Goal: Task Accomplishment & Management: Use online tool/utility

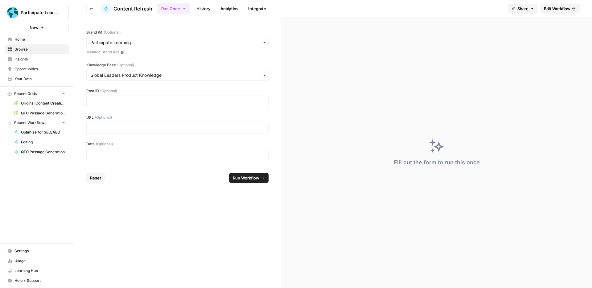
click at [140, 101] on p at bounding box center [177, 101] width 174 height 6
click at [125, 126] on p at bounding box center [177, 128] width 174 height 6
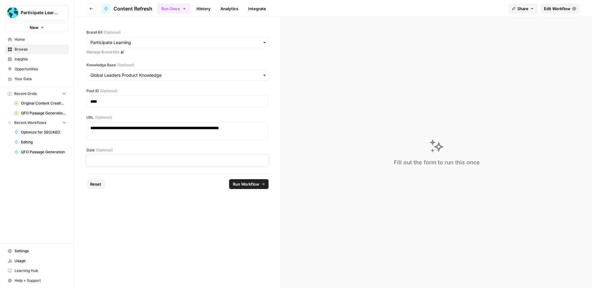
click at [135, 163] on p at bounding box center [177, 160] width 174 height 6
click at [112, 163] on p at bounding box center [177, 160] width 174 height 6
click at [133, 159] on p "**********" at bounding box center [177, 160] width 174 height 6
click at [238, 183] on span "Run Workflow" at bounding box center [246, 184] width 27 height 6
click at [516, 268] on div "Invalid Input: original_content - can't be blank" at bounding box center [541, 267] width 76 height 12
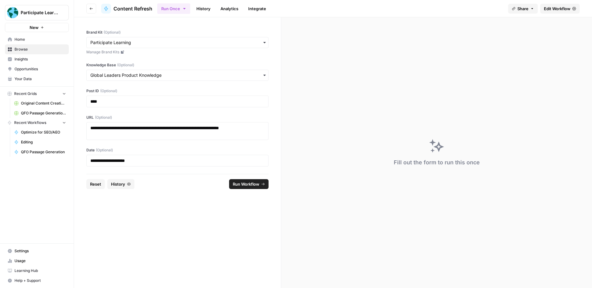
click at [200, 8] on link "History" at bounding box center [204, 9] width 22 height 10
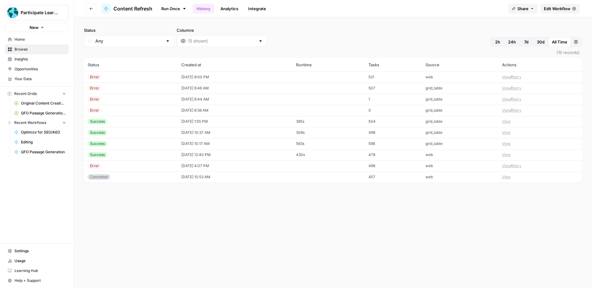
click at [507, 78] on button "View" at bounding box center [506, 77] width 9 height 6
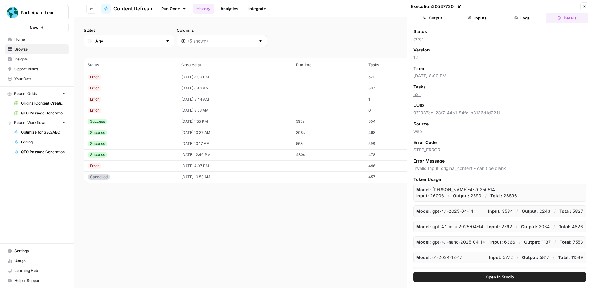
scroll to position [10, 0]
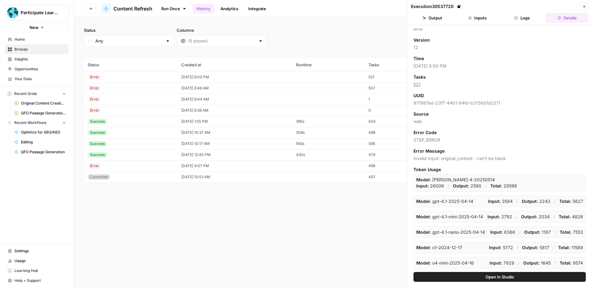
click at [509, 17] on button "Logs" at bounding box center [522, 18] width 43 height 10
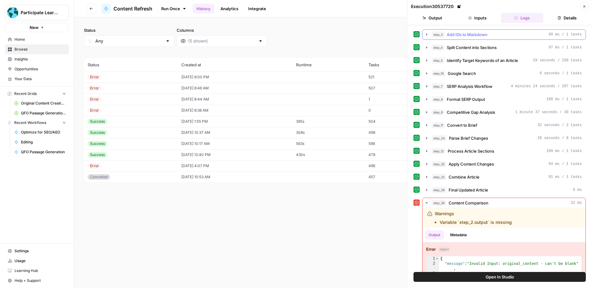
scroll to position [41, 0]
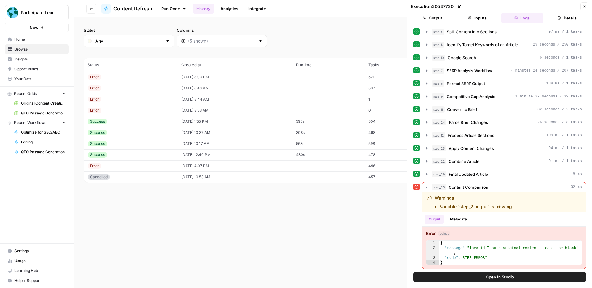
click at [536, 274] on button "Open In Studio" at bounding box center [499, 277] width 172 height 10
click at [90, 8] on icon "button" at bounding box center [91, 8] width 3 height 2
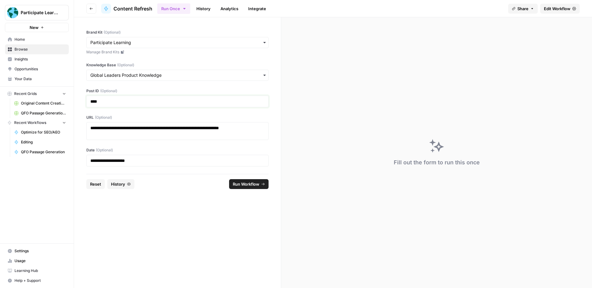
drag, startPoint x: 91, startPoint y: 101, endPoint x: 145, endPoint y: 161, distance: 80.7
click at [145, 162] on div "**********" at bounding box center [177, 95] width 207 height 157
click at [176, 113] on div "**********" at bounding box center [177, 95] width 207 height 157
drag, startPoint x: 108, startPoint y: 104, endPoint x: 90, endPoint y: 103, distance: 17.9
click at [88, 104] on div "****" at bounding box center [177, 102] width 182 height 12
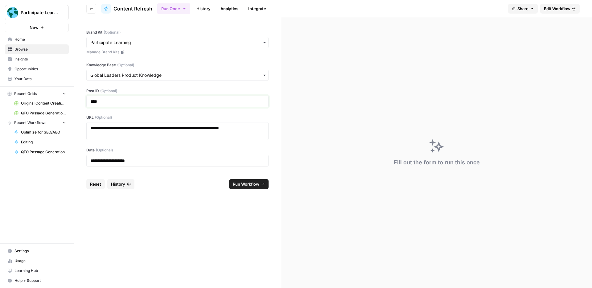
drag, startPoint x: 104, startPoint y: 102, endPoint x: 90, endPoint y: 101, distance: 13.9
click at [90, 101] on div "****" at bounding box center [177, 102] width 182 height 12
copy p "****"
drag, startPoint x: 122, startPoint y: 135, endPoint x: 88, endPoint y: 128, distance: 34.0
click at [88, 128] on div "**********" at bounding box center [177, 131] width 182 height 18
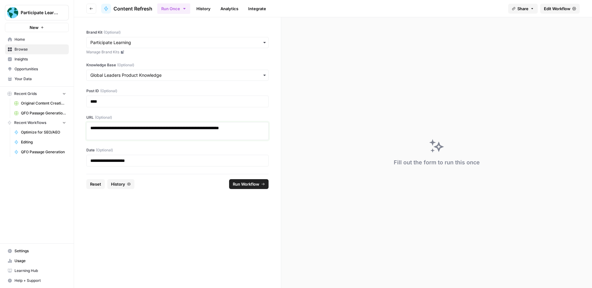
copy p "**********"
drag, startPoint x: 146, startPoint y: 161, endPoint x: 86, endPoint y: 162, distance: 59.8
click at [87, 161] on div "**********" at bounding box center [177, 161] width 182 height 12
copy p "**********"
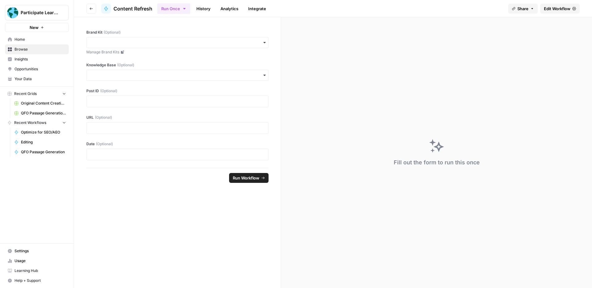
click at [558, 8] on span "Edit Workflow" at bounding box center [557, 9] width 27 height 6
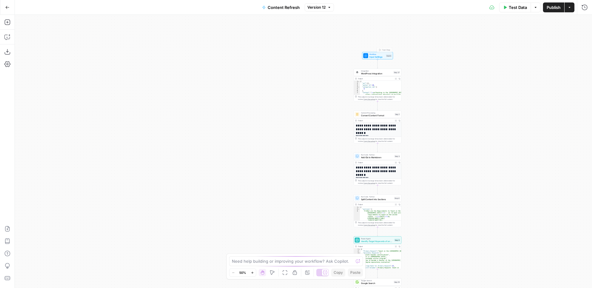
click at [374, 56] on span "Input Settings" at bounding box center [376, 56] width 15 height 3
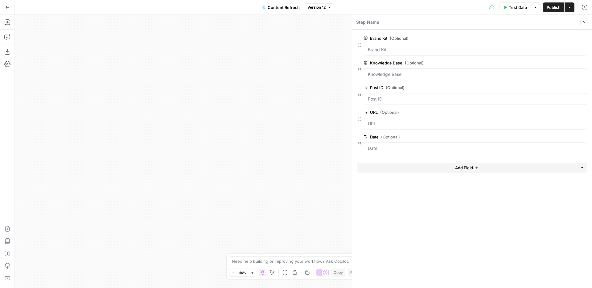
click at [405, 139] on label "Date (Optional)" at bounding box center [458, 137] width 188 height 6
click at [405, 145] on input "Date (Optional)" at bounding box center [475, 148] width 215 height 6
click at [561, 138] on span "edit field" at bounding box center [564, 136] width 14 height 5
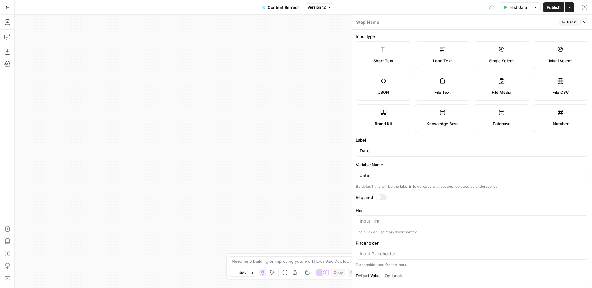
scroll to position [17, 0]
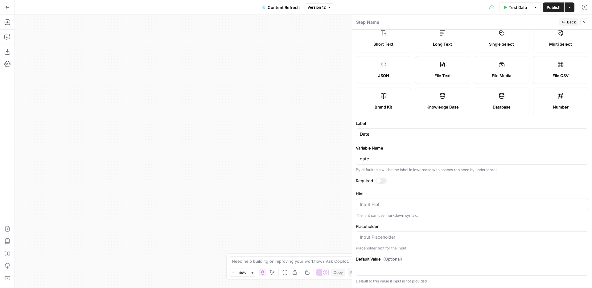
click at [573, 21] on span "Back" at bounding box center [571, 22] width 9 height 6
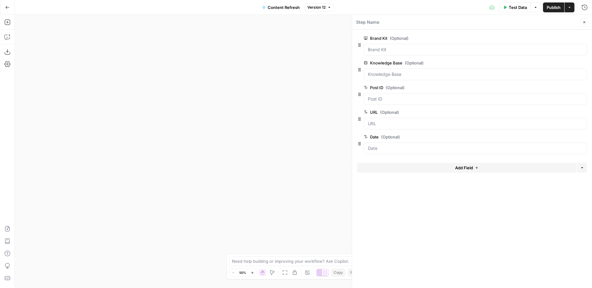
click at [520, 4] on span "Test Data" at bounding box center [518, 7] width 18 height 6
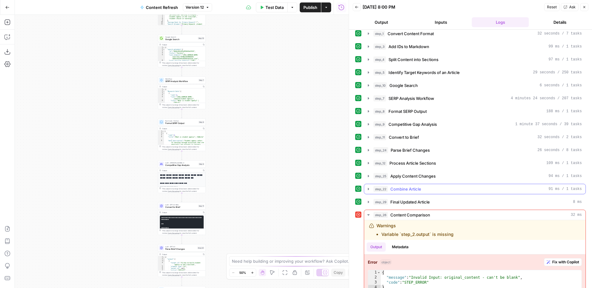
scroll to position [26, 0]
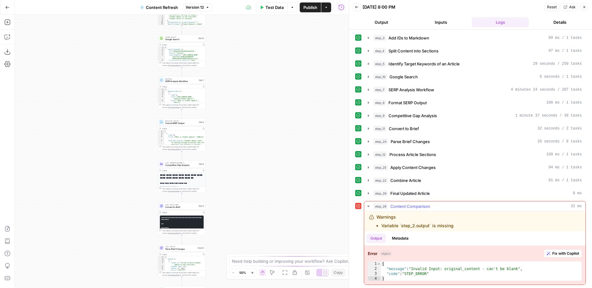
click at [560, 253] on span "Fix with Copilot" at bounding box center [565, 254] width 27 height 6
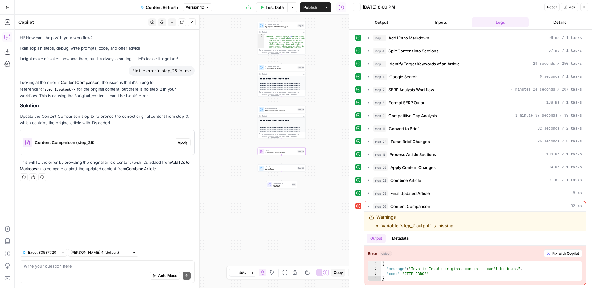
click at [187, 143] on span "Apply" at bounding box center [183, 143] width 10 height 6
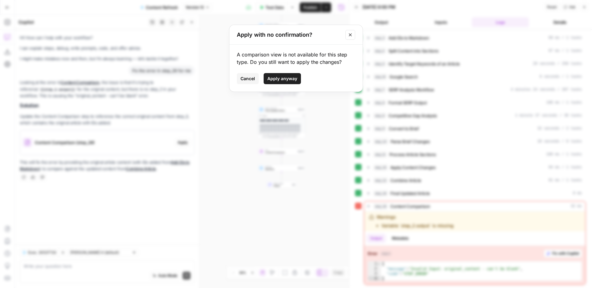
click at [275, 81] on span "Apply anyway" at bounding box center [282, 79] width 30 height 6
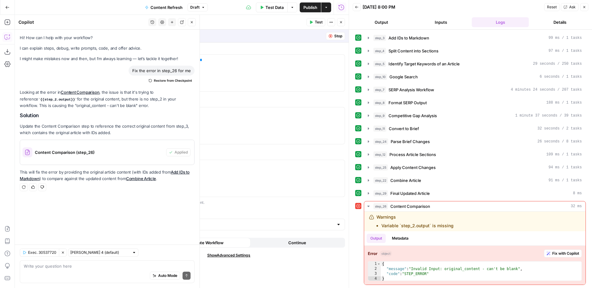
click at [88, 148] on div "Content Comparison (step_26)" at bounding box center [93, 152] width 146 height 25
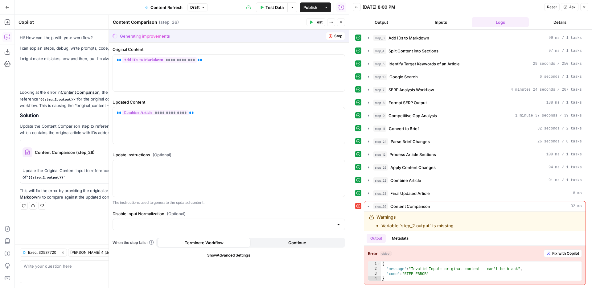
click at [153, 36] on div "Generating improvements" at bounding box center [145, 36] width 50 height 6
click at [335, 37] on span "Stop" at bounding box center [338, 36] width 8 height 6
click at [329, 36] on icon "button" at bounding box center [331, 36] width 4 height 4
click at [342, 22] on button "Close" at bounding box center [341, 22] width 8 height 8
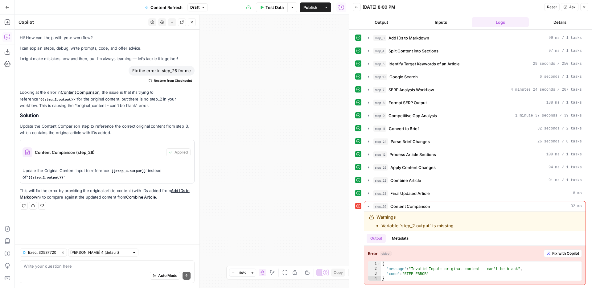
click at [584, 7] on icon "button" at bounding box center [584, 7] width 2 height 2
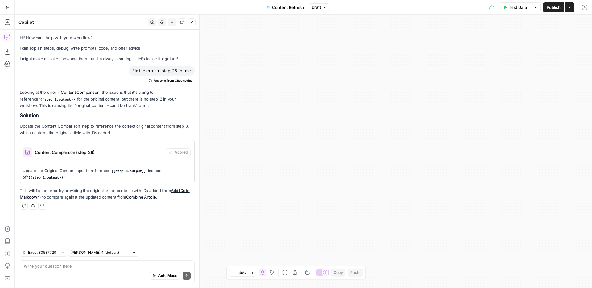
click at [192, 23] on icon "button" at bounding box center [192, 22] width 4 height 4
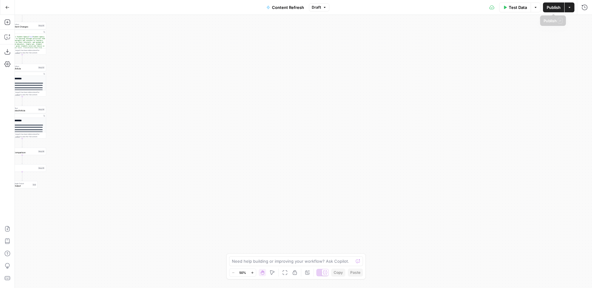
click at [553, 9] on span "Publish" at bounding box center [553, 7] width 14 height 6
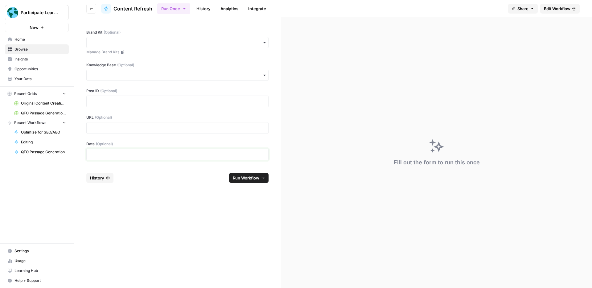
click at [108, 152] on p at bounding box center [177, 154] width 174 height 6
click at [100, 128] on p at bounding box center [177, 128] width 174 height 6
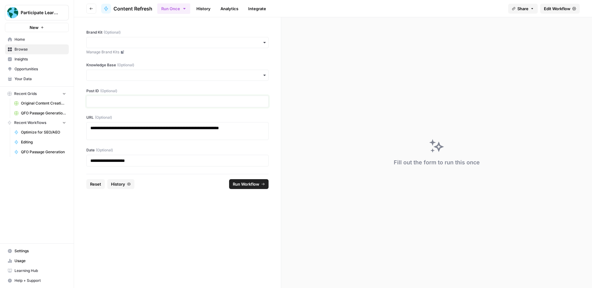
click at [113, 101] on p at bounding box center [177, 101] width 174 height 6
click at [111, 73] on input "Knowledge Base (Optional)" at bounding box center [177, 75] width 174 height 6
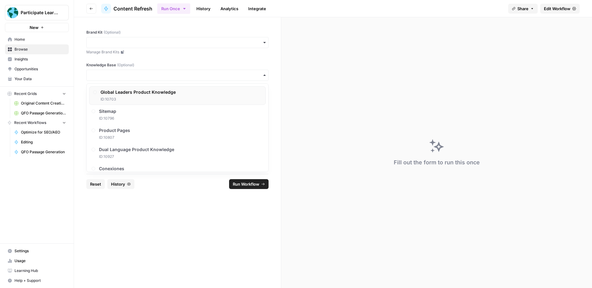
click at [136, 95] on span "Global Leaders Product Knowledge" at bounding box center [137, 92] width 75 height 6
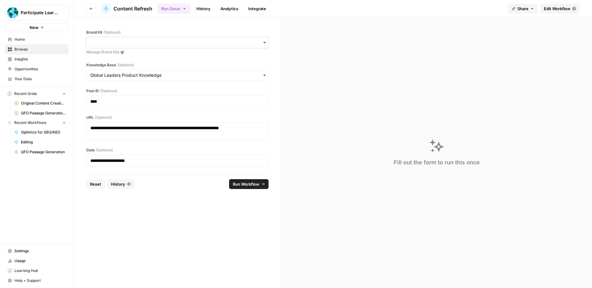
click at [125, 40] on input "Brand Kit (Optional)" at bounding box center [177, 42] width 174 height 6
click at [126, 59] on div "Participate Learning" at bounding box center [178, 59] width 182 height 12
click at [240, 183] on span "Run Workflow" at bounding box center [246, 184] width 27 height 6
